Goal: Information Seeking & Learning: Learn about a topic

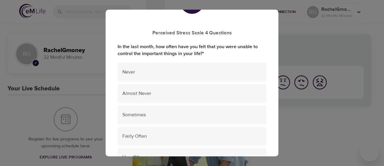
scroll to position [32, 0]
click at [174, 71] on span "Never" at bounding box center [192, 71] width 139 height 7
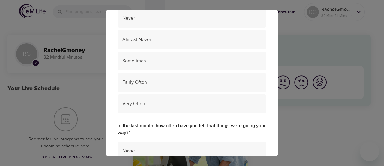
scroll to position [219, 0]
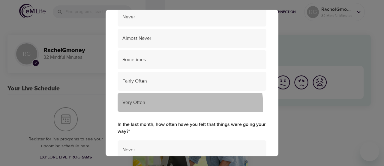
click at [180, 105] on span "Very Often" at bounding box center [192, 102] width 139 height 7
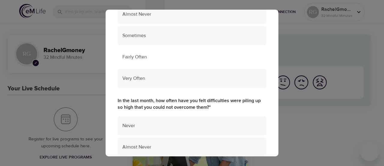
scroll to position [377, 0]
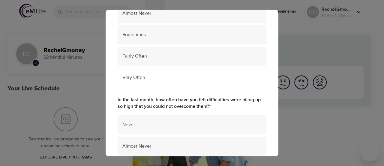
click at [186, 78] on span "Very Often" at bounding box center [192, 77] width 139 height 7
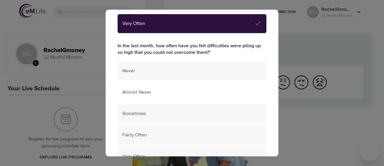
scroll to position [437, 0]
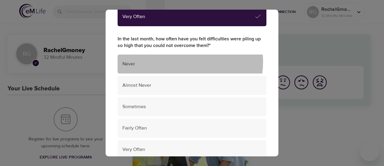
click at [187, 62] on span "Never" at bounding box center [192, 63] width 139 height 7
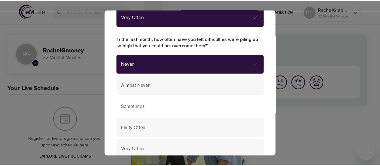
scroll to position [490, 0]
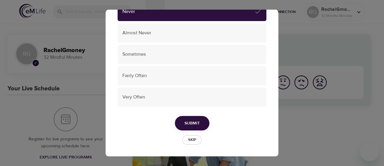
click at [186, 123] on span "Submit" at bounding box center [192, 123] width 15 height 8
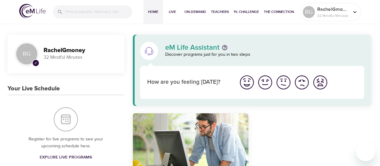
click at [245, 81] on img "I'm feeling great" at bounding box center [246, 82] width 17 height 17
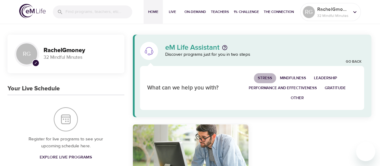
click at [262, 76] on span "Stress" at bounding box center [265, 77] width 14 height 7
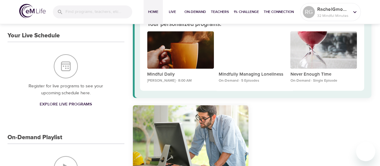
scroll to position [53, 0]
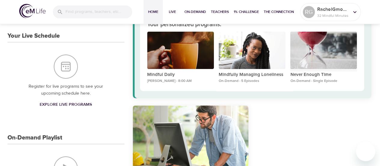
click at [313, 63] on div "Never Enough Time" at bounding box center [323, 51] width 67 height 38
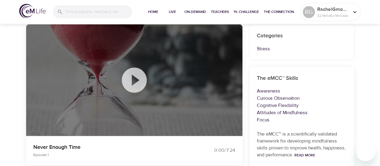
click at [136, 81] on icon at bounding box center [134, 80] width 30 height 30
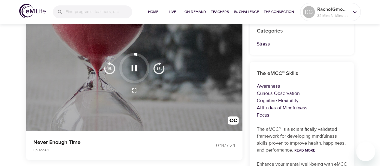
scroll to position [23, 0]
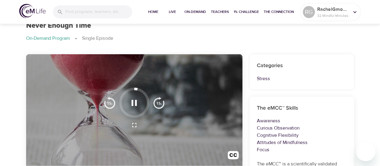
click at [296, 75] on p "Stress" at bounding box center [302, 78] width 90 height 7
click at [354, 11] on icon at bounding box center [354, 12] width 7 height 7
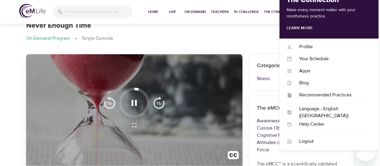
click at [257, 27] on div "Never Enough Time" at bounding box center [190, 25] width 328 height 9
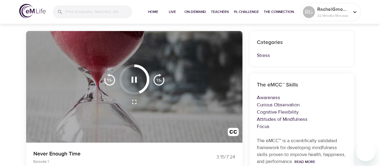
scroll to position [46, 0]
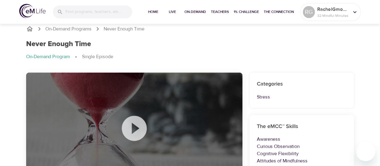
scroll to position [3, 0]
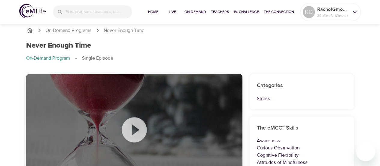
click at [31, 32] on icon "breadcrumb" at bounding box center [29, 30] width 7 height 7
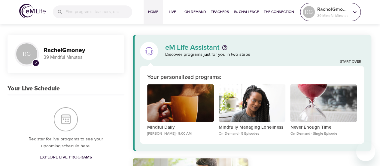
click at [353, 14] on icon at bounding box center [354, 12] width 7 height 7
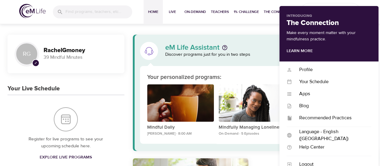
click at [107, 57] on p "39 Mindful Minutes" at bounding box center [81, 57] width 74 height 7
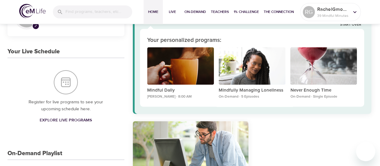
scroll to position [35, 0]
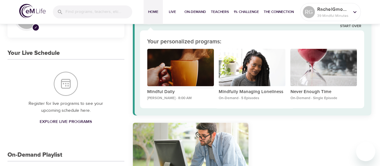
click at [170, 83] on div "Mindful Daily" at bounding box center [180, 68] width 67 height 38
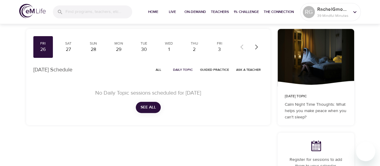
click at [144, 111] on button "See All" at bounding box center [148, 107] width 25 height 11
click at [152, 111] on button "See All" at bounding box center [148, 107] width 25 height 11
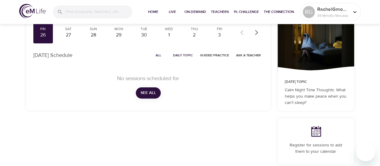
scroll to position [48, 0]
